Goal: Task Accomplishment & Management: Use online tool/utility

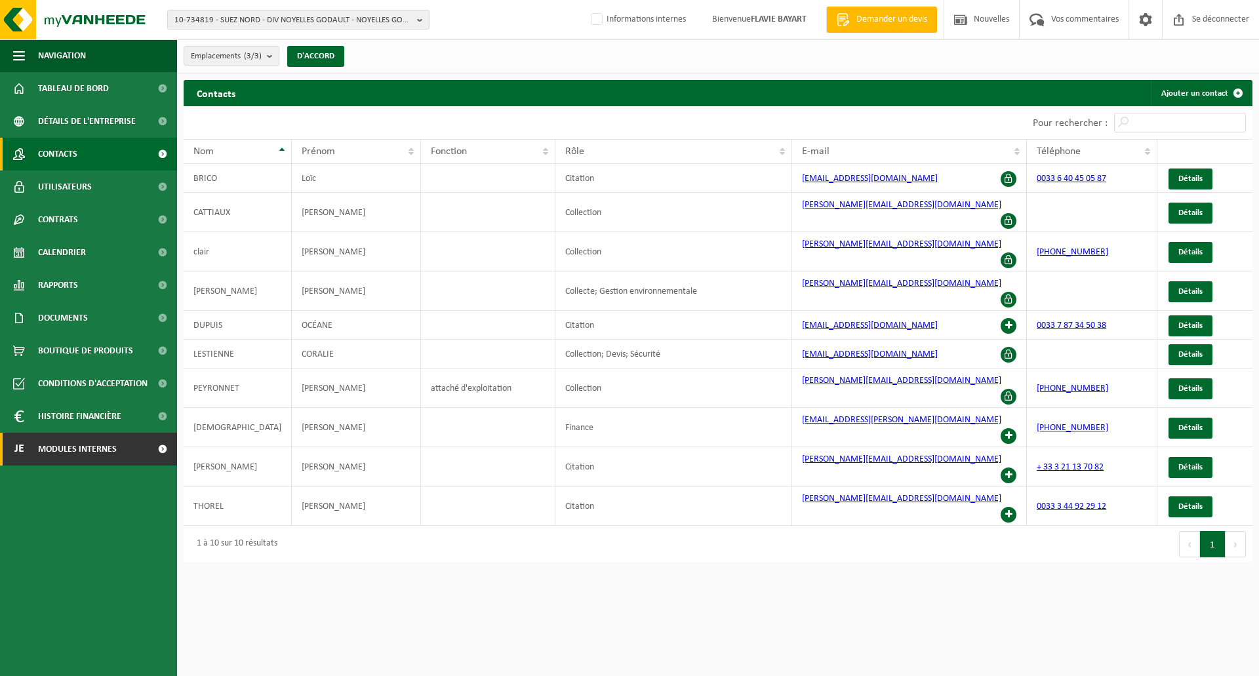
click at [138, 446] on link "je Modules internes" at bounding box center [88, 449] width 177 height 33
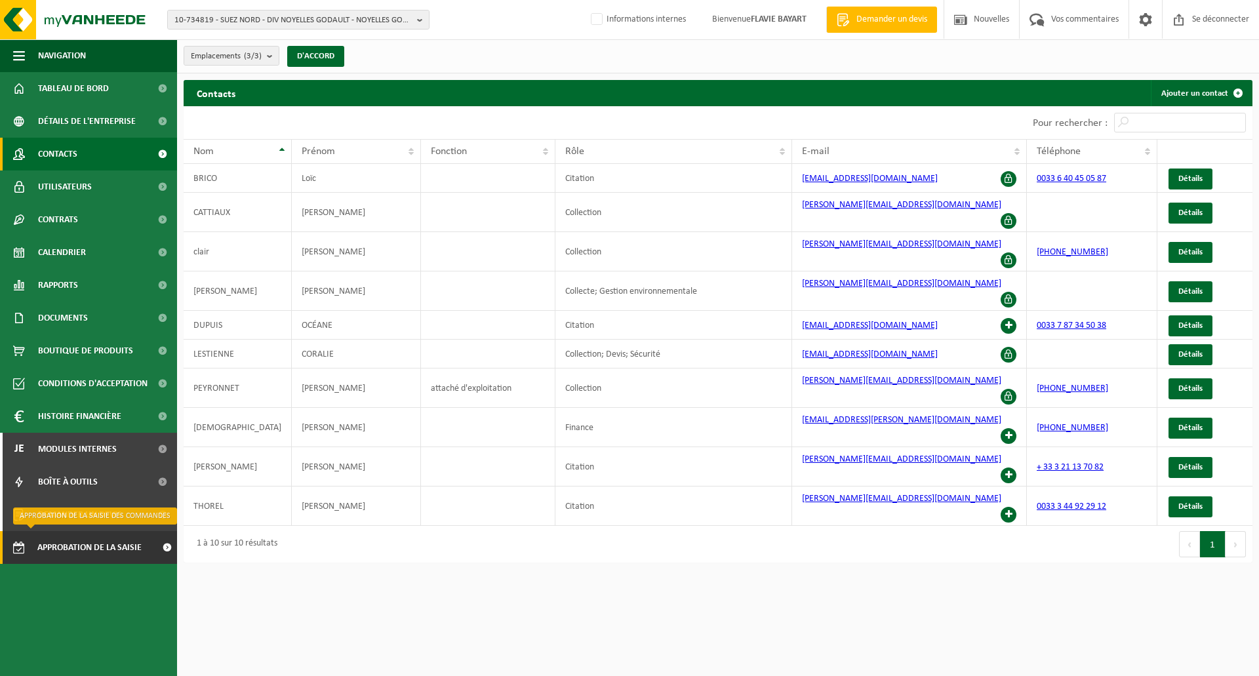
click at [104, 543] on font "Approbation de la saisie des commandes" at bounding box center [89, 565] width 104 height 44
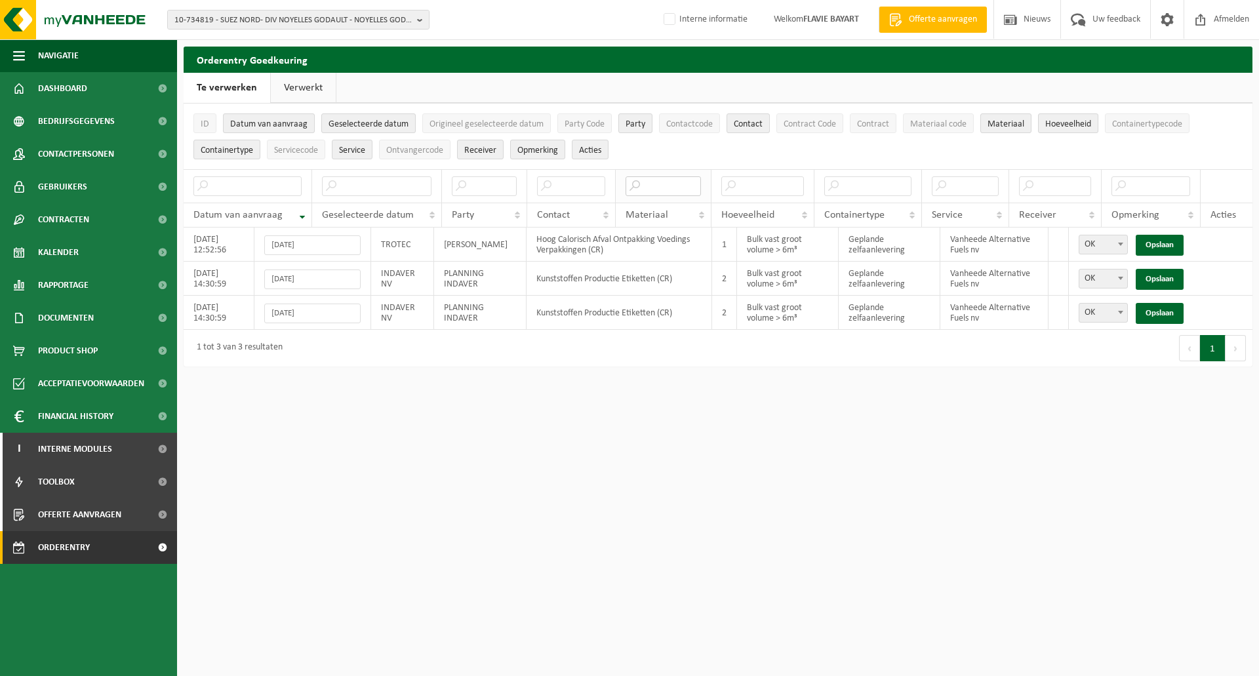
click at [648, 185] on input "text" at bounding box center [662, 186] width 75 height 20
click at [353, 192] on input "text" at bounding box center [376, 186] width 109 height 20
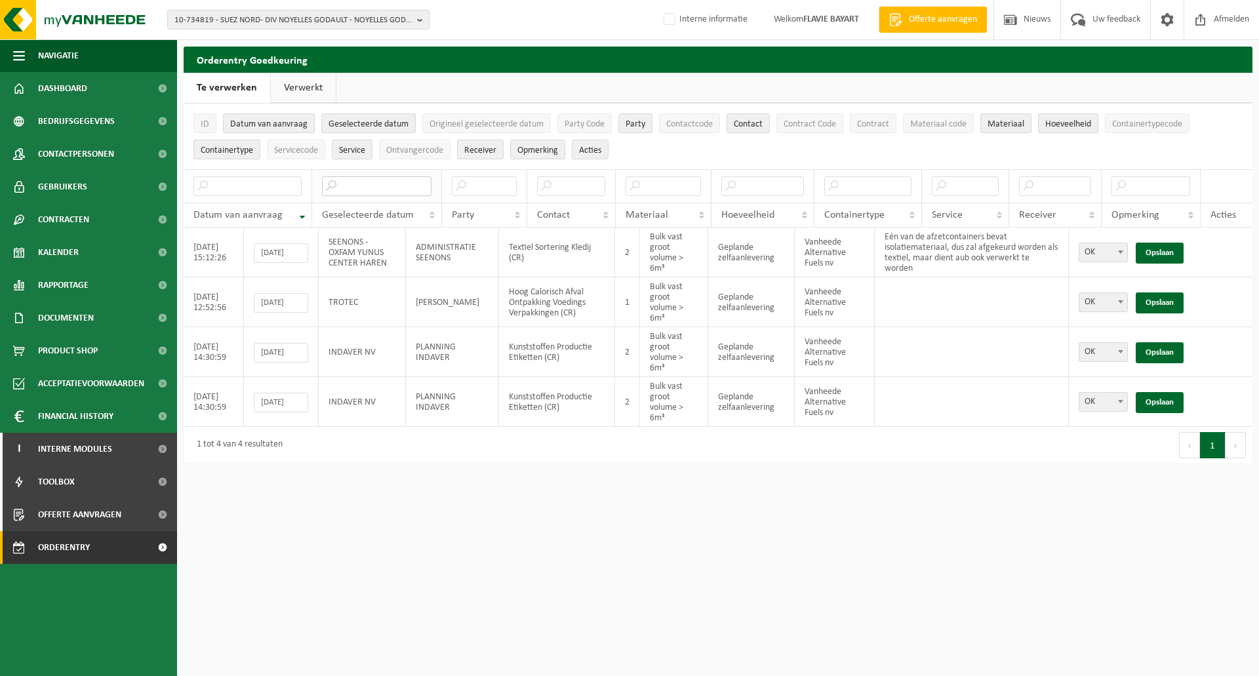
click at [351, 186] on input "text" at bounding box center [376, 186] width 109 height 20
